Goal: Task Accomplishment & Management: Manage account settings

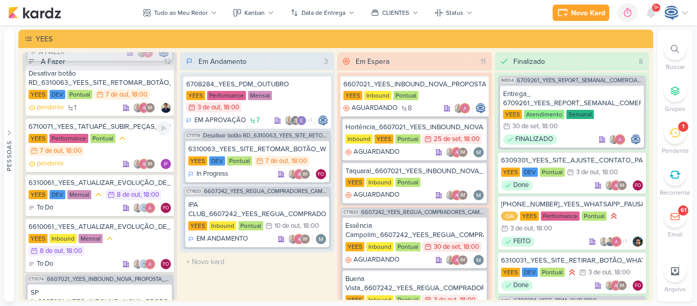
scroll to position [523, 0]
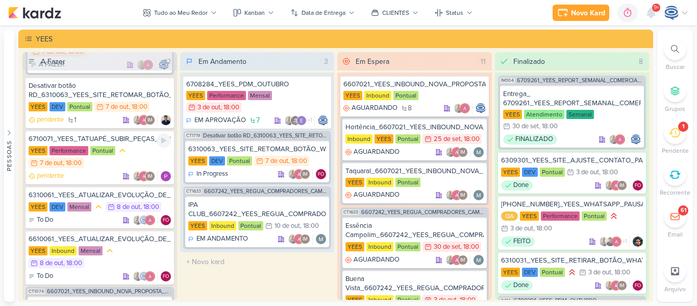
click at [124, 169] on div "6710071_YEES_TATUAPÉ_SUBIR_PEÇAS_PERFORMANCE [GEOGRAPHIC_DATA] Performance Pont…" at bounding box center [100, 157] width 148 height 54
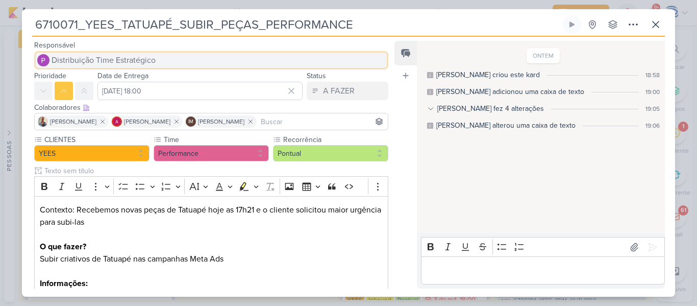
click at [179, 60] on button "Distribuição Time Estratégico" at bounding box center [211, 60] width 354 height 18
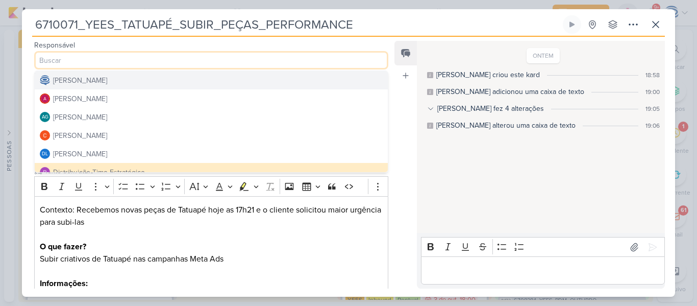
click at [144, 83] on button "[PERSON_NAME]" at bounding box center [211, 80] width 353 height 18
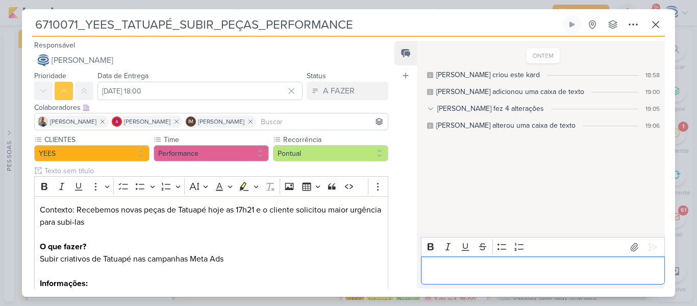
click at [467, 267] on p "Editor editing area: main" at bounding box center [542, 270] width 233 height 12
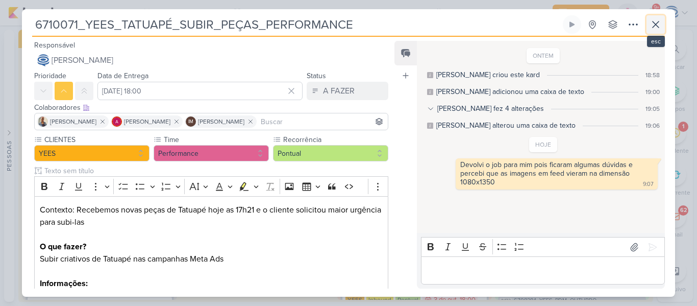
click at [663, 27] on button at bounding box center [656, 24] width 18 height 18
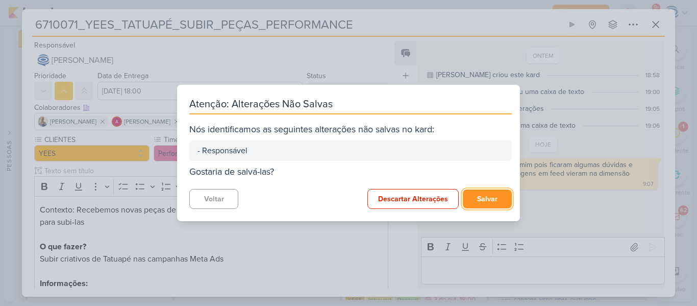
click at [480, 200] on button "Salvar" at bounding box center [487, 198] width 49 height 19
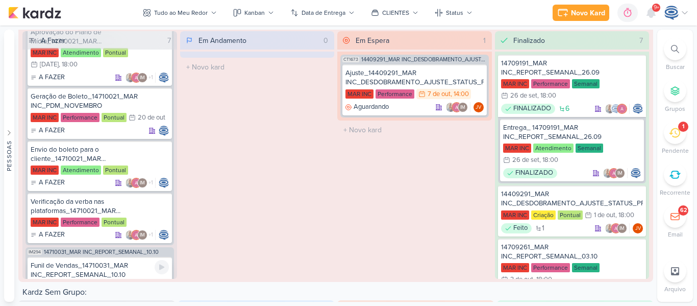
scroll to position [583, 0]
click at [135, 155] on div "Envio do boleto para o cliente_14710021_MAR INC_PDM_NOVEMBRO" at bounding box center [100, 154] width 138 height 18
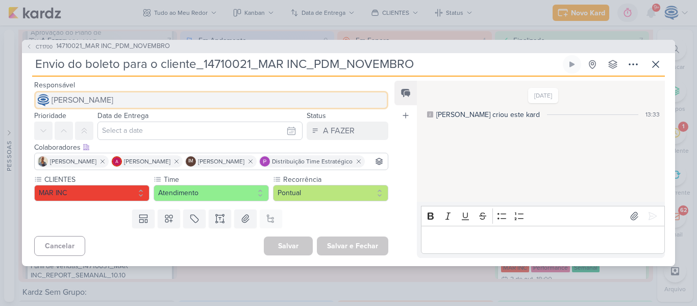
click at [113, 94] on span "[PERSON_NAME]" at bounding box center [83, 100] width 62 height 12
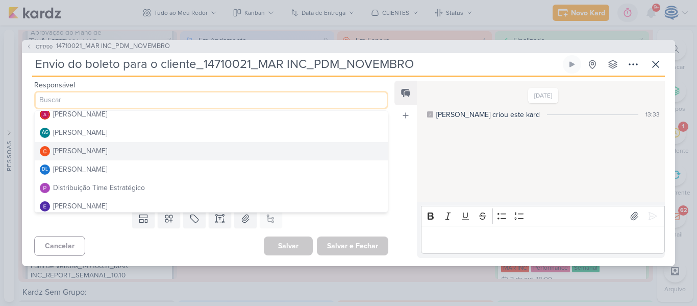
scroll to position [24, 0]
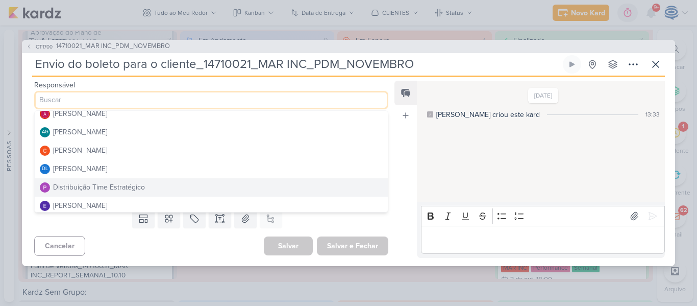
click at [121, 182] on div "Distribuição Time Estratégico" at bounding box center [99, 187] width 92 height 11
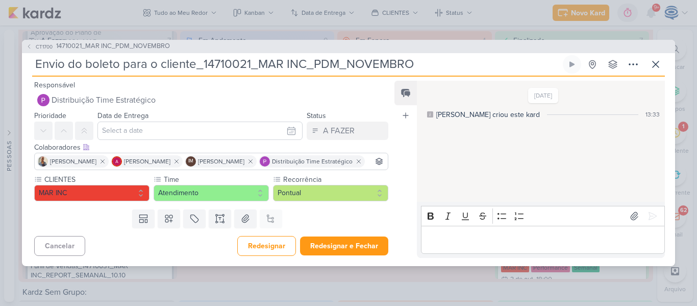
drag, startPoint x: 194, startPoint y: 64, endPoint x: 37, endPoint y: 58, distance: 157.3
click at [37, 58] on input "Envio do boleto para o cliente_14710021_MAR INC_PDM_NOVEMBRO" at bounding box center [296, 64] width 529 height 18
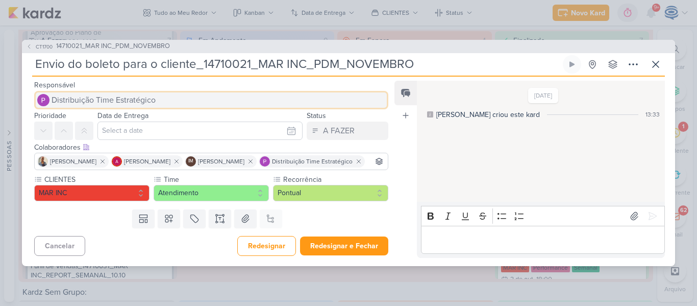
click at [136, 94] on span "Distribuição Time Estratégico" at bounding box center [104, 100] width 104 height 12
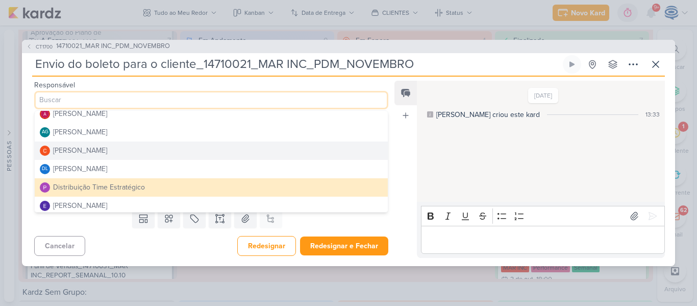
scroll to position [0, 0]
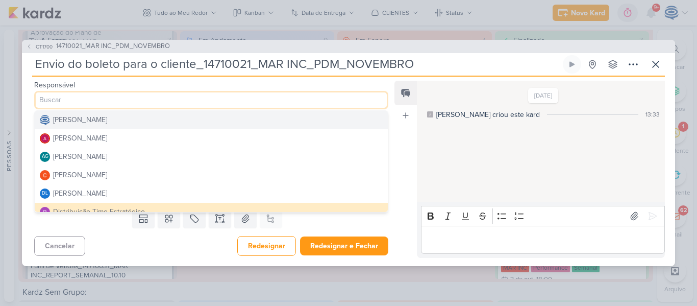
click at [107, 114] on div "[PERSON_NAME]" at bounding box center [80, 119] width 54 height 11
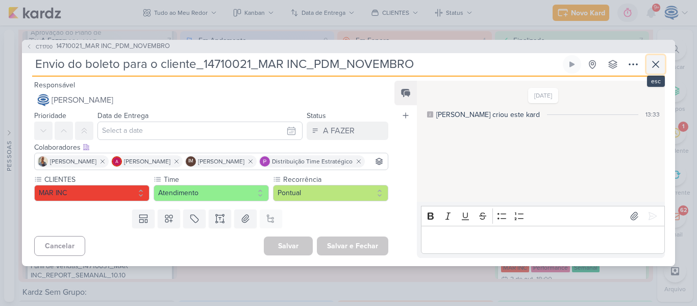
click at [658, 58] on icon at bounding box center [656, 64] width 12 height 12
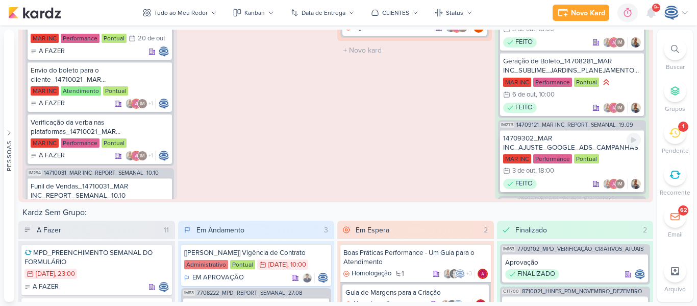
scroll to position [680, 0]
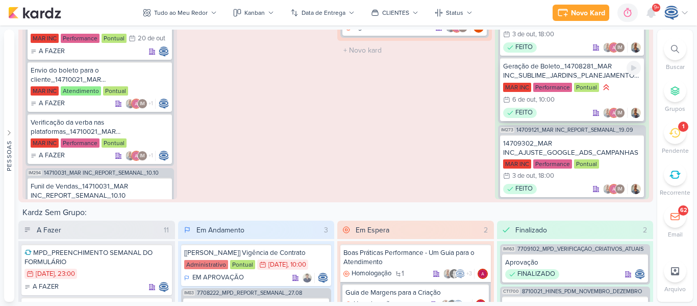
click at [574, 77] on div "Geração de Boleto_14708281_MAR INC_SUBLIME_JARDINS_PLANEJAMENTO ESTRATÉGICO" at bounding box center [572, 71] width 138 height 18
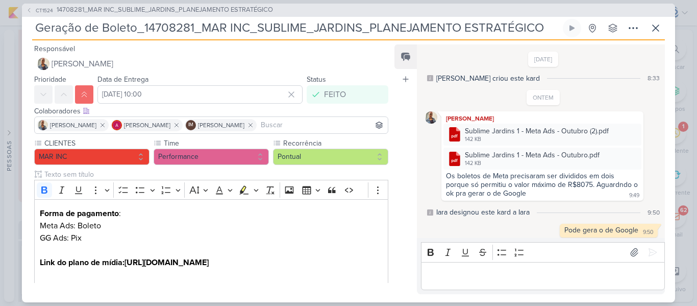
scroll to position [295, 0]
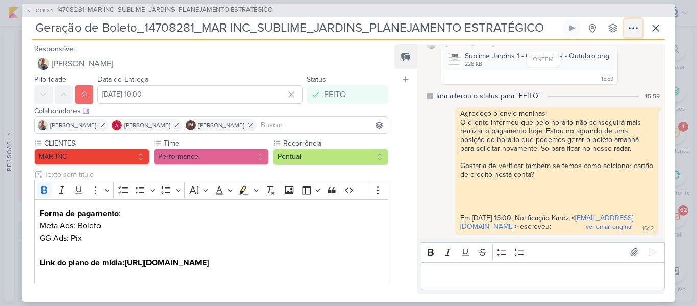
click at [625, 26] on button at bounding box center [633, 28] width 18 height 18
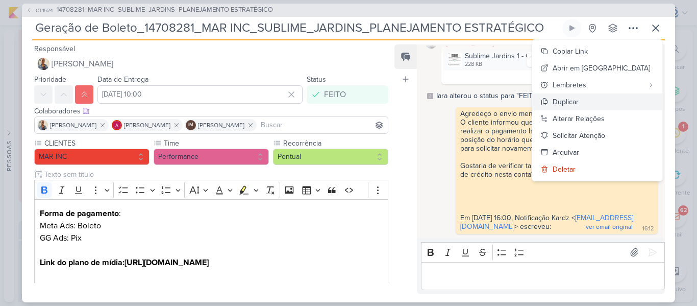
click at [579, 96] on div "Duplicar" at bounding box center [566, 101] width 26 height 11
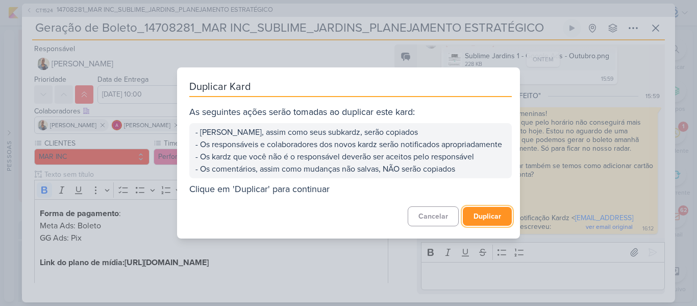
click at [473, 224] on button "Duplicar" at bounding box center [487, 216] width 49 height 19
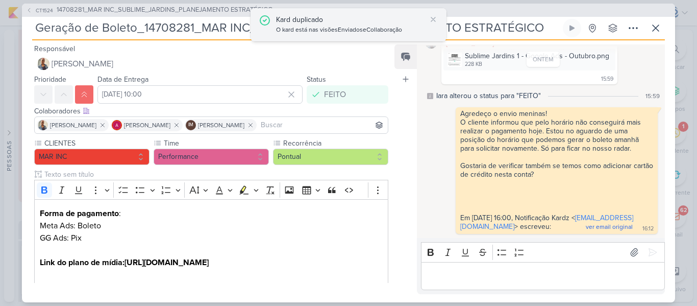
click at [339, 24] on div "Kard duplicado" at bounding box center [351, 19] width 150 height 11
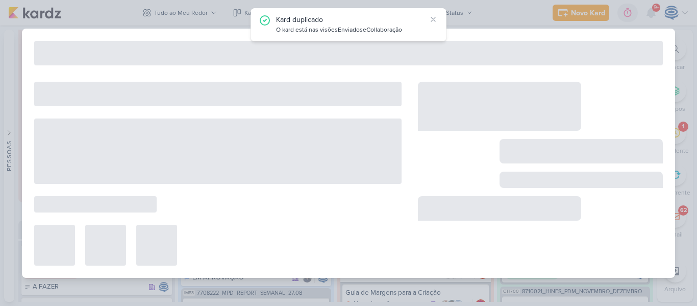
type input "Geração de Boleto_14708281_MAR INC_SUBLIME_JARDINS_PLANEJAMENTO ESTRATÉGICO - c…"
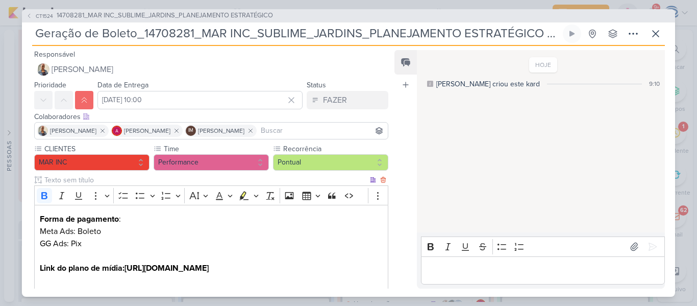
scroll to position [35, 0]
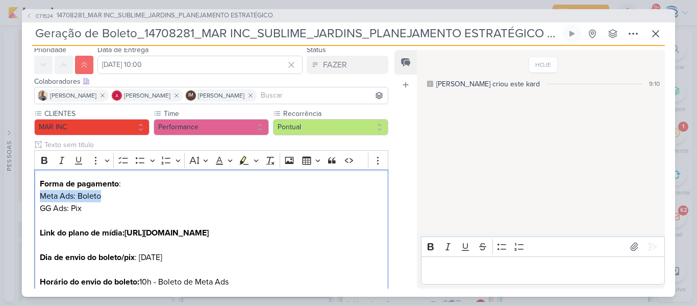
drag, startPoint x: 105, startPoint y: 199, endPoint x: 29, endPoint y: 200, distance: 76.6
click at [29, 200] on div "CLIENTES MAR INC Time" at bounding box center [207, 210] width 370 height 204
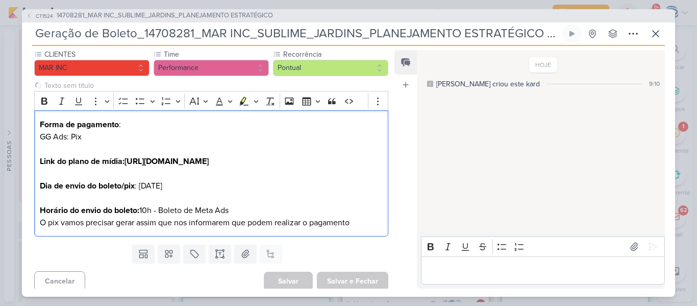
scroll to position [101, 0]
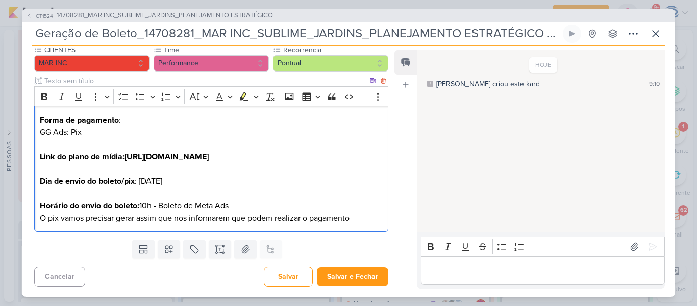
click at [151, 186] on span "Dia de envio do boleto/pix : [DATE]" at bounding box center [101, 181] width 122 height 10
click at [235, 224] on p "Horário do envio do boleto: 10h - Boleto de Meta Ads O pix vamos precisar gerar…" at bounding box center [211, 212] width 343 height 24
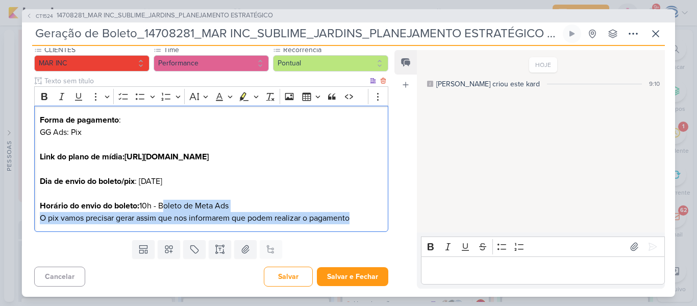
drag, startPoint x: 352, startPoint y: 241, endPoint x: 163, endPoint y: 229, distance: 189.2
click at [163, 224] on p "Horário do envio do boleto: 10h - Boleto de Meta Ads O pix vamos precisar gerar…" at bounding box center [211, 212] width 343 height 24
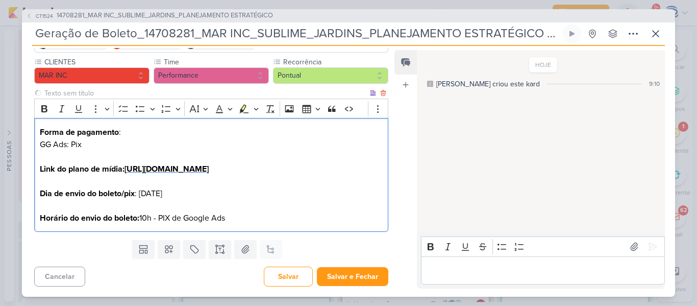
scroll to position [0, 0]
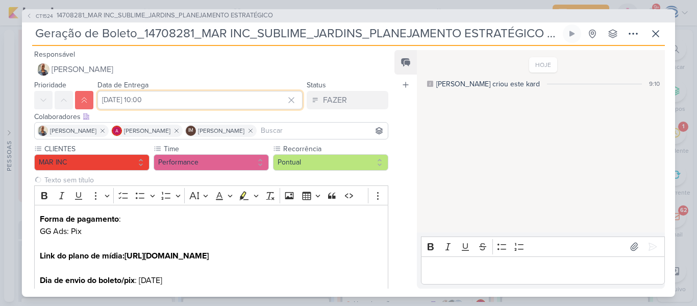
click at [179, 103] on input "[DATE] 10:00" at bounding box center [199, 100] width 205 height 18
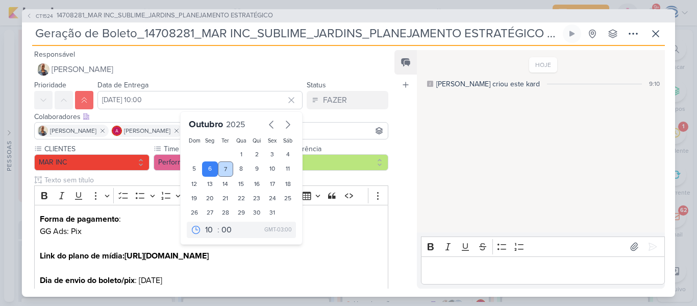
click at [222, 164] on div "7" at bounding box center [226, 168] width 16 height 15
type input "[DATE] 10:00"
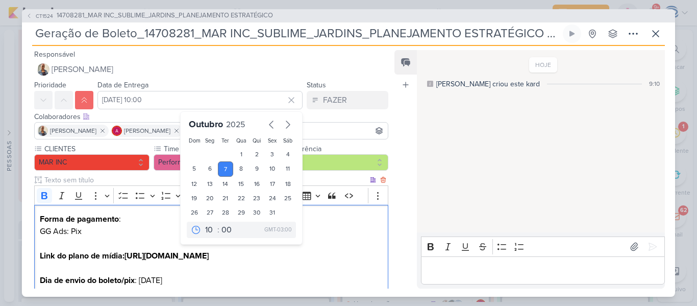
click at [259, 253] on p "Link do plano de mídia: [URL][DOMAIN_NAME]" at bounding box center [211, 256] width 343 height 12
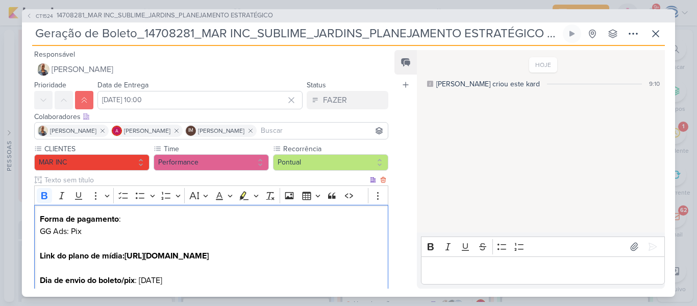
scroll to position [111, 0]
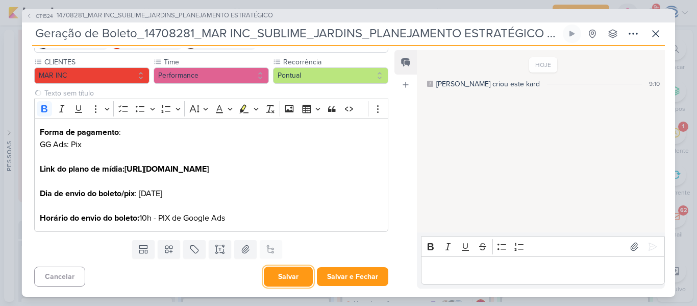
click at [282, 279] on button "Salvar" at bounding box center [288, 276] width 49 height 20
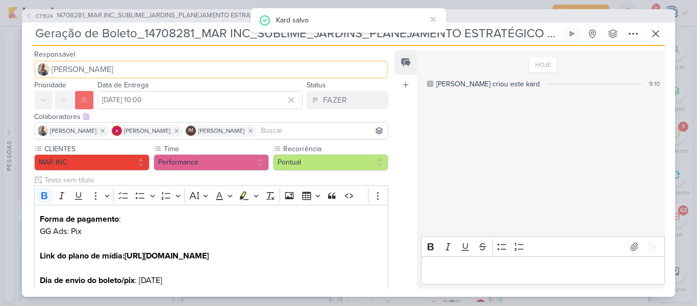
click at [146, 70] on button "[PERSON_NAME]" at bounding box center [211, 69] width 354 height 18
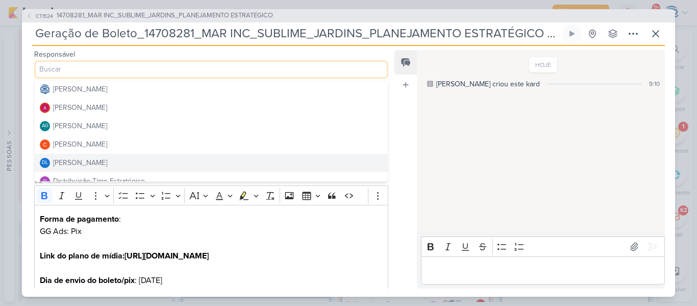
scroll to position [19, 0]
click at [135, 161] on div "Distribuição Time Estratégico" at bounding box center [99, 161] width 92 height 11
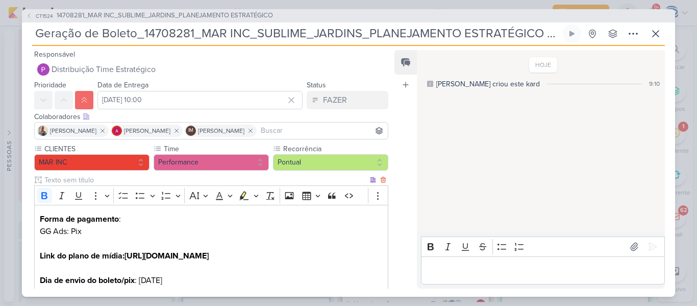
scroll to position [111, 0]
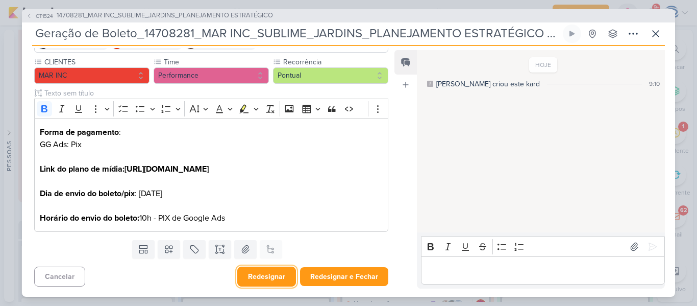
click at [269, 278] on button "Redesignar" at bounding box center [266, 276] width 59 height 20
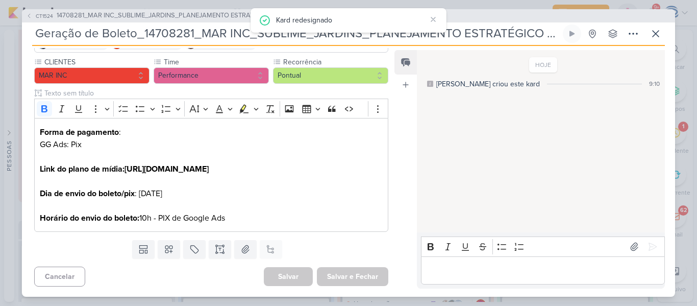
scroll to position [0, 0]
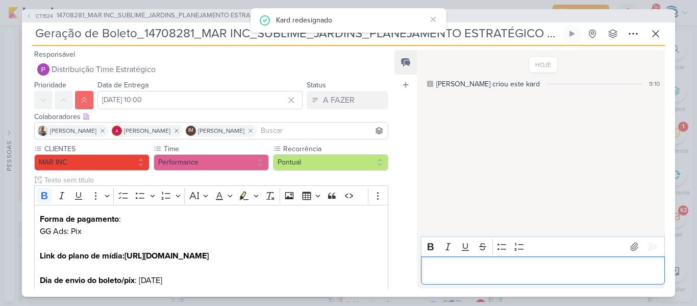
click at [466, 278] on div "Editor editing area: main" at bounding box center [543, 270] width 244 height 28
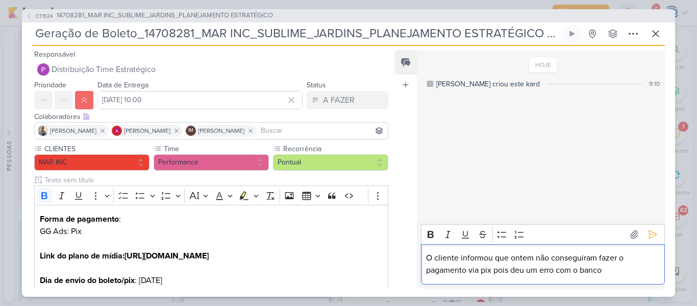
click at [494, 259] on p "O cliente informou que ontem não conseguiram fazer o pagamento via pix pois deu…" at bounding box center [542, 264] width 233 height 24
click at [499, 270] on p "O cliente informou hoje pela manhã que ontem não conseguiram fazer o pagamento …" at bounding box center [542, 264] width 233 height 24
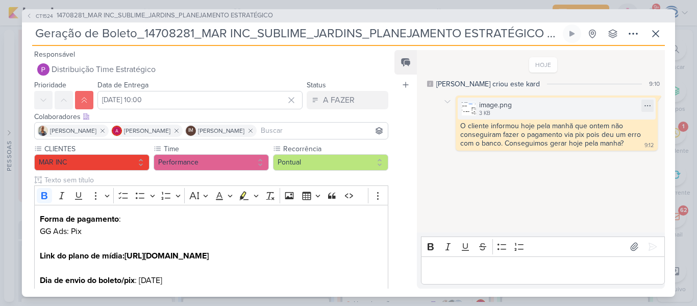
click at [467, 111] on img at bounding box center [469, 108] width 14 height 14
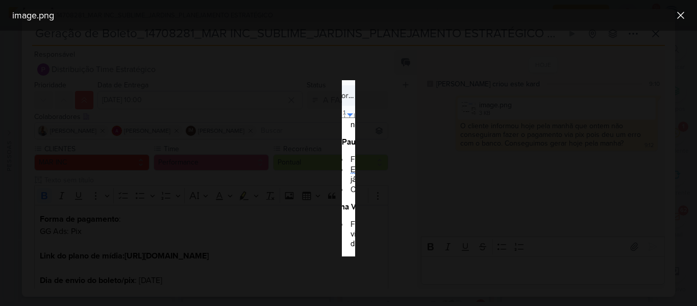
click at [465, 111] on div at bounding box center [348, 168] width 697 height 275
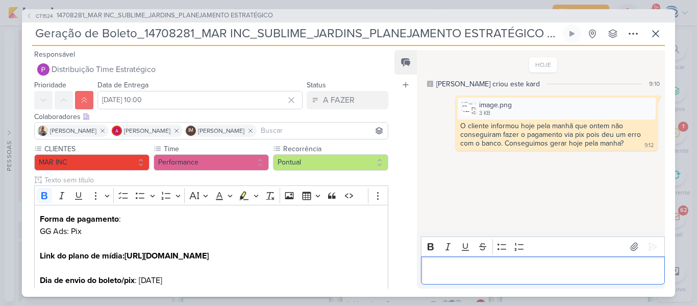
click at [451, 264] on p "Editor editing area: main" at bounding box center [542, 270] width 233 height 12
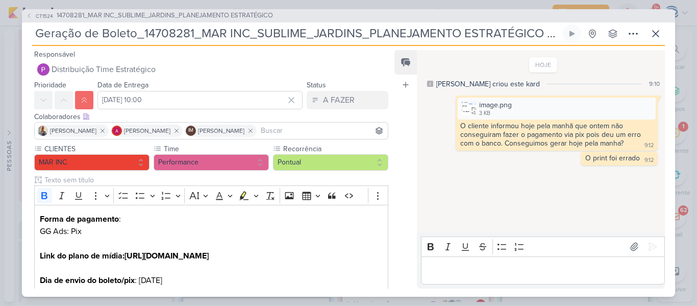
click at [541, 30] on input "Geração de Boleto_14708281_MAR INC_SUBLIME_JARDINS_PLANEJAMENTO ESTRATÉGICO - c…" at bounding box center [296, 33] width 529 height 18
drag, startPoint x: 541, startPoint y: 30, endPoint x: 578, endPoint y: 35, distance: 36.5
click at [578, 35] on div "Geração de Boleto_14708281_MAR INC_SUBLIME_JARDINS_PLANEJAMENTO ESTRATÉGICO - c…" at bounding box center [348, 34] width 633 height 21
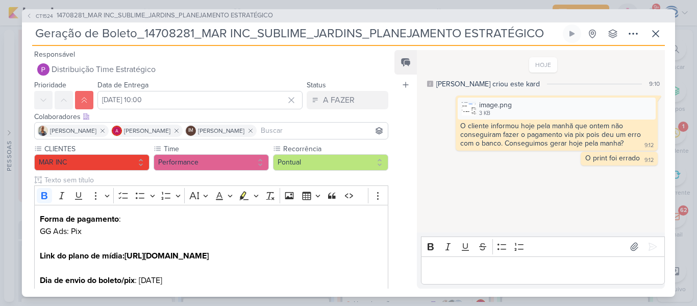
drag, startPoint x: 133, startPoint y: 34, endPoint x: 84, endPoint y: 41, distance: 49.6
click at [84, 41] on input "Geração de Boleto_14708281_MAR INC_SUBLIME_JARDINS_PLANEJAMENTO ESTRATÉGICO" at bounding box center [296, 33] width 529 height 18
drag, startPoint x: 37, startPoint y: 36, endPoint x: 568, endPoint y: 39, distance: 531.7
click at [568, 39] on div "Geração PIX GG ADS_14708281_MAR INC_SUBLIME_JARDINS_PLANEJAMENTO ESTRATÉGICO Ne…" at bounding box center [348, 34] width 633 height 21
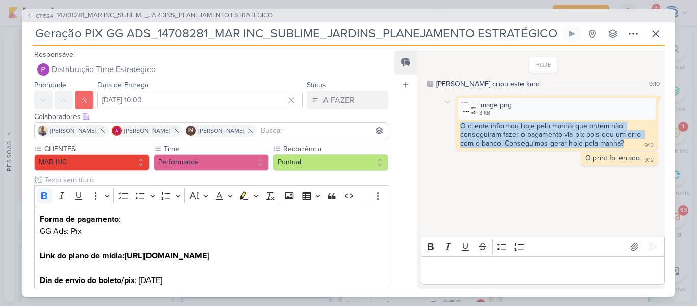
drag, startPoint x: 453, startPoint y: 124, endPoint x: 623, endPoint y: 143, distance: 171.0
click at [623, 143] on div "image.png 3 KB Adicionar ao Kard [GEOGRAPHIC_DATA] O cliente informou hoje pela…" at bounding box center [543, 122] width 237 height 55
copy div "O cliente informou hoje pela manhã que ontem não conseguiram fazer o pagamento …"
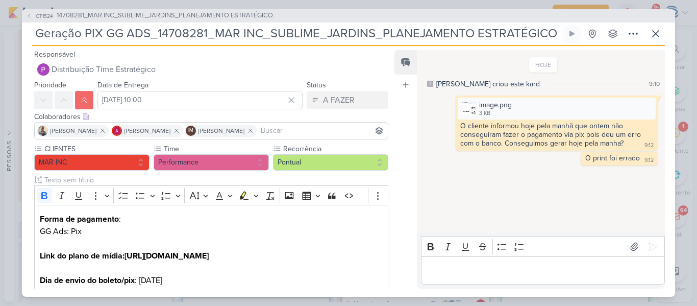
click at [488, 176] on div "HOJE [PERSON_NAME] criou este kard 9:10 image.png 3 KB" at bounding box center [540, 142] width 247 height 182
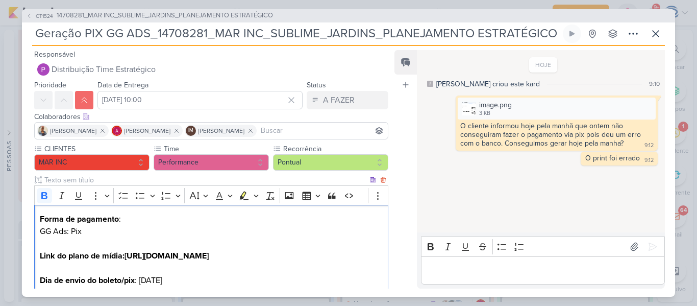
click at [307, 258] on p "Link do plano de mídia: [URL][DOMAIN_NAME]" at bounding box center [211, 256] width 343 height 12
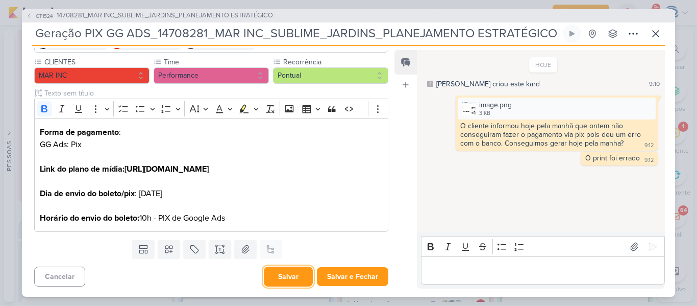
click at [292, 276] on button "Salvar" at bounding box center [288, 276] width 49 height 20
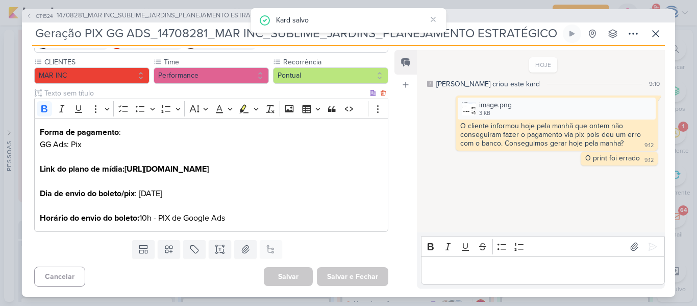
scroll to position [0, 0]
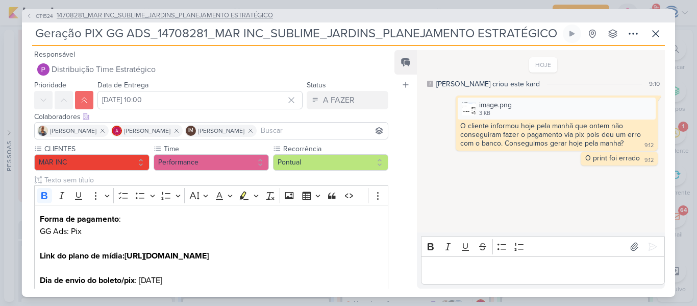
click at [151, 13] on span "14708281_MAR INC_SUBLIME_JARDINS_PLANEJAMENTO ESTRATÉGICO" at bounding box center [165, 16] width 216 height 10
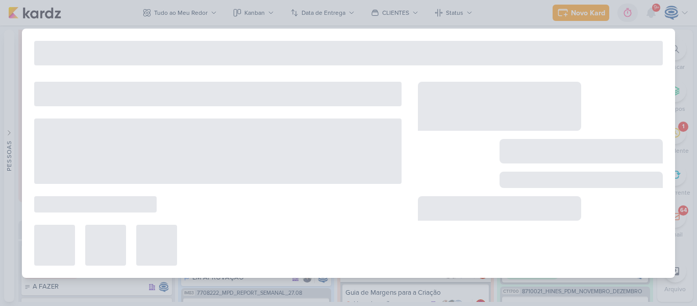
type input "14708281_MAR INC_SUBLIME_JARDINS_PLANEJAMENTO ESTRATÉGICO"
type input "[DATE] 18:00"
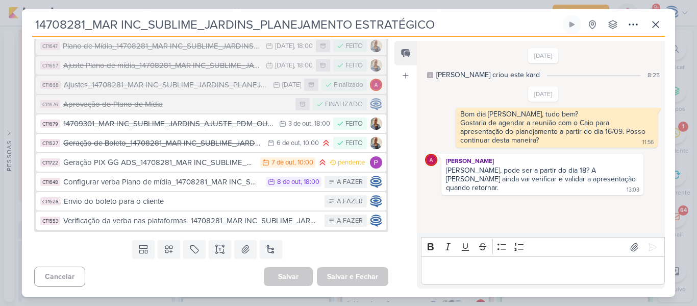
scroll to position [501, 0]
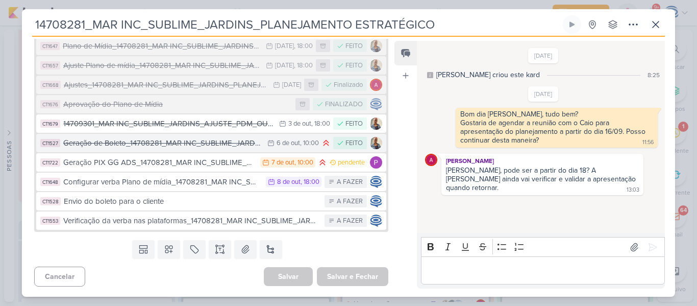
click at [175, 149] on div "Geração de Boleto_14708281_MAR INC_SUBLIME_JARDINS_PLANEJAMENTO ESTRATÉGICO" at bounding box center [162, 143] width 199 height 12
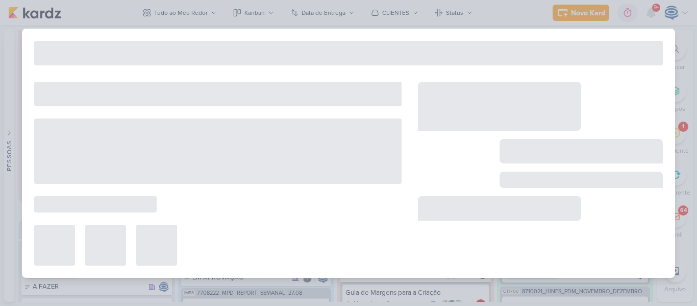
type input "Geração de Boleto_14708281_MAR INC_SUBLIME_JARDINS_PLANEJAMENTO ESTRATÉGICO"
type input "[DATE] 10:00"
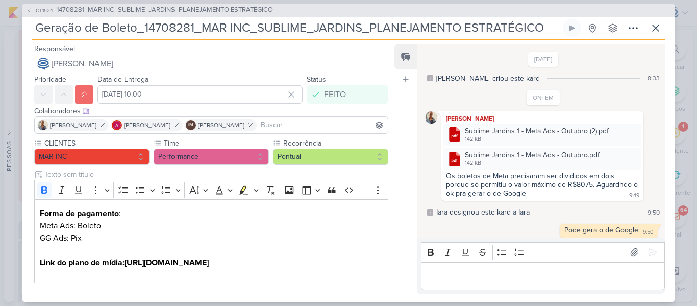
scroll to position [370, 0]
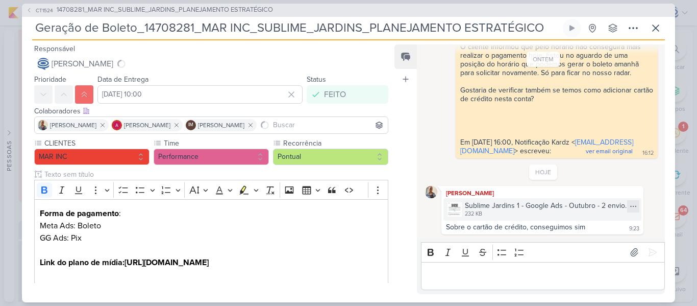
click at [632, 206] on icon at bounding box center [633, 206] width 8 height 8
click at [599, 240] on button "Baixar" at bounding box center [594, 240] width 82 height 15
click at [502, 208] on div "Sublime Jardins 1 - Google Ads - Outubro - 2 envio.png" at bounding box center [550, 205] width 170 height 11
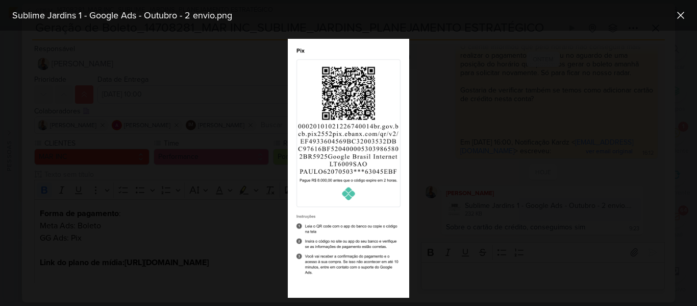
click at [499, 191] on div at bounding box center [348, 168] width 697 height 275
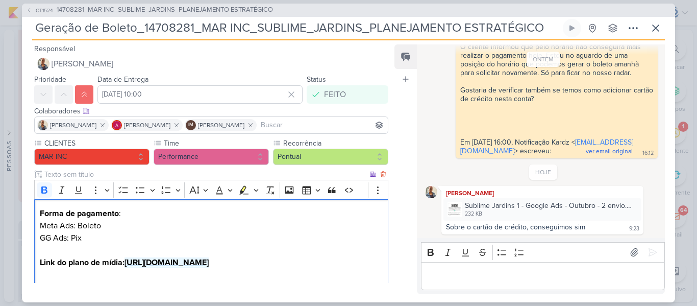
click at [209, 267] on strong "[URL][DOMAIN_NAME]" at bounding box center [167, 262] width 84 height 10
click at [228, 213] on p "Forma de pagamento : Meta Ads: Boleto" at bounding box center [211, 219] width 343 height 24
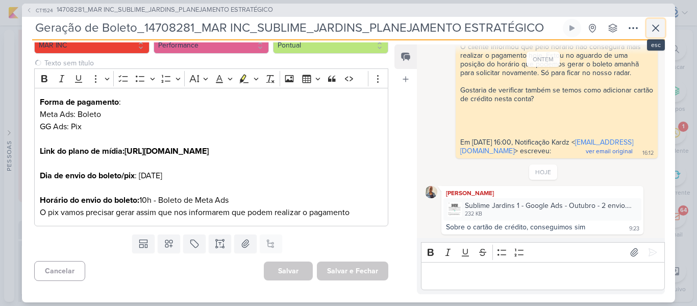
click at [657, 25] on icon at bounding box center [656, 28] width 12 height 12
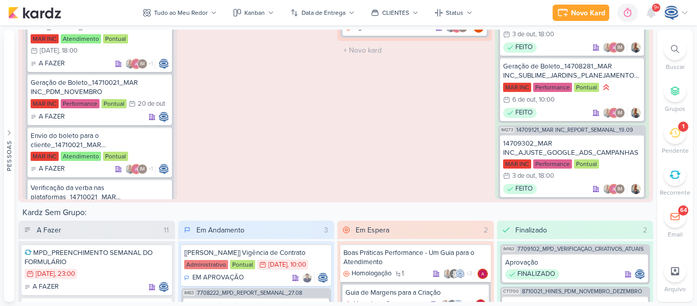
click at [677, 135] on icon at bounding box center [674, 132] width 11 height 11
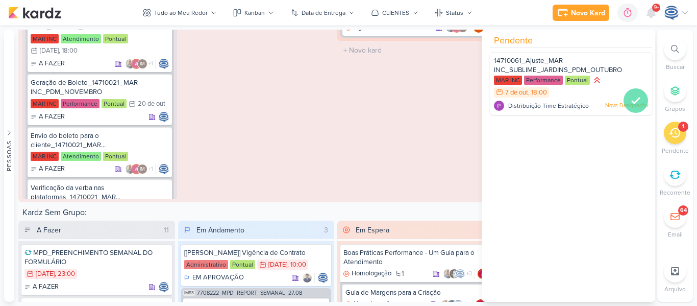
drag, startPoint x: 624, startPoint y: 111, endPoint x: 626, endPoint y: 102, distance: 9.5
click at [626, 109] on div at bounding box center [571, 113] width 162 height 8
click at [630, 102] on icon at bounding box center [636, 100] width 12 height 12
